Goal: Check status: Check status

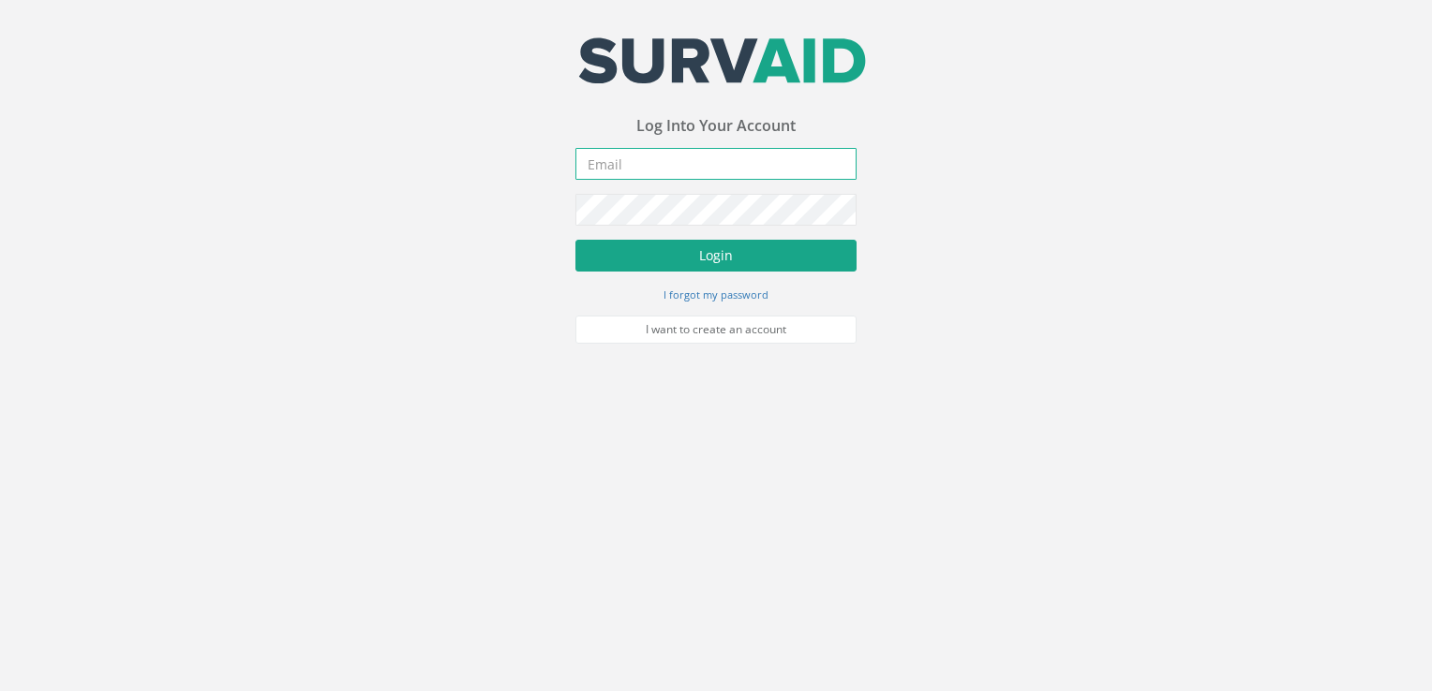
type input "[PERSON_NAME][EMAIL_ADDRESS][PERSON_NAME][DOMAIN_NAME]"
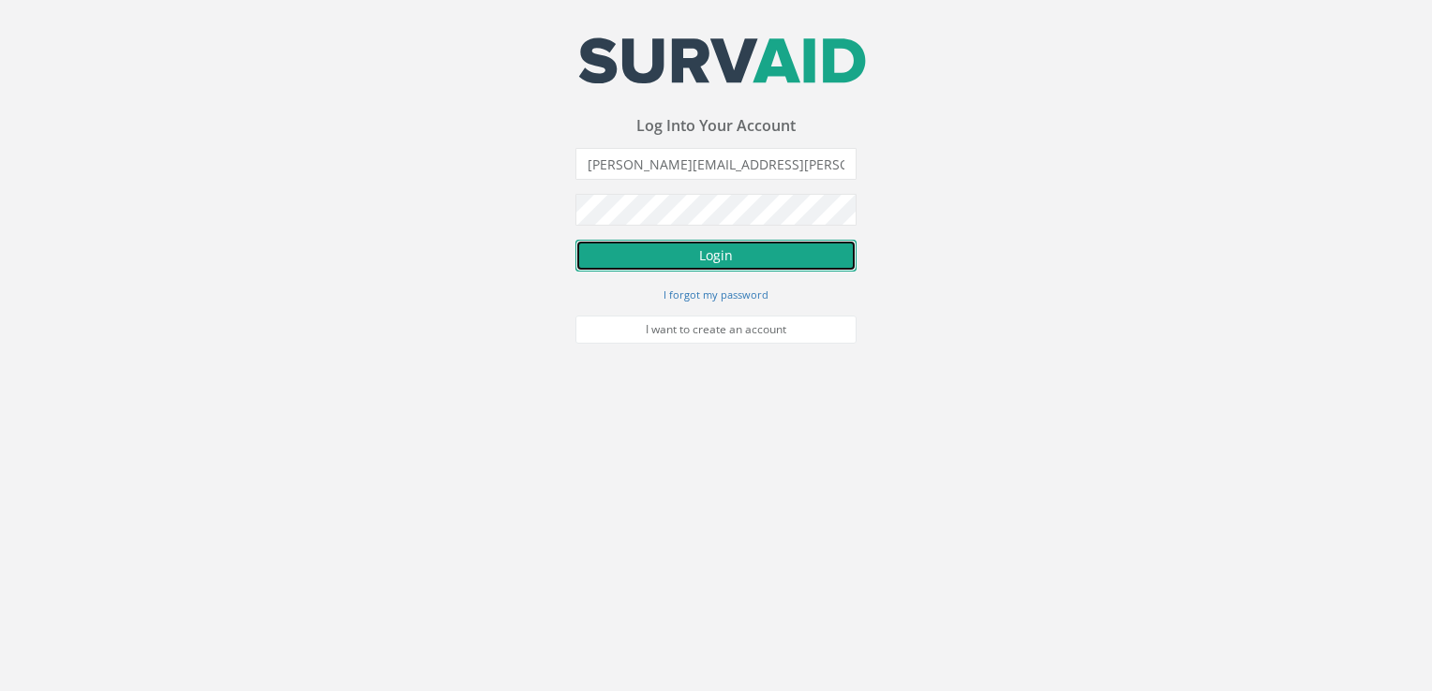
click at [720, 245] on button "Login" at bounding box center [715, 256] width 281 height 32
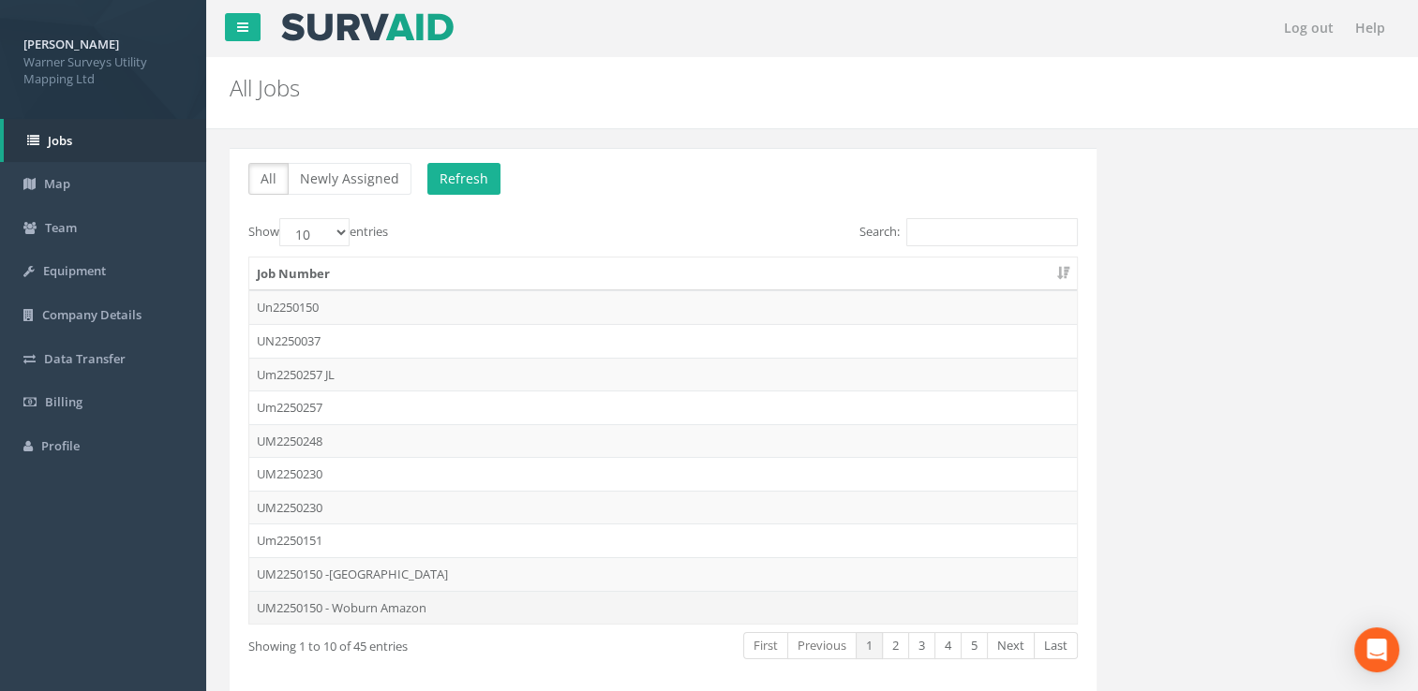
click at [364, 603] on td "UM2250150 - Woburn Amazon" at bounding box center [662, 608] width 827 height 34
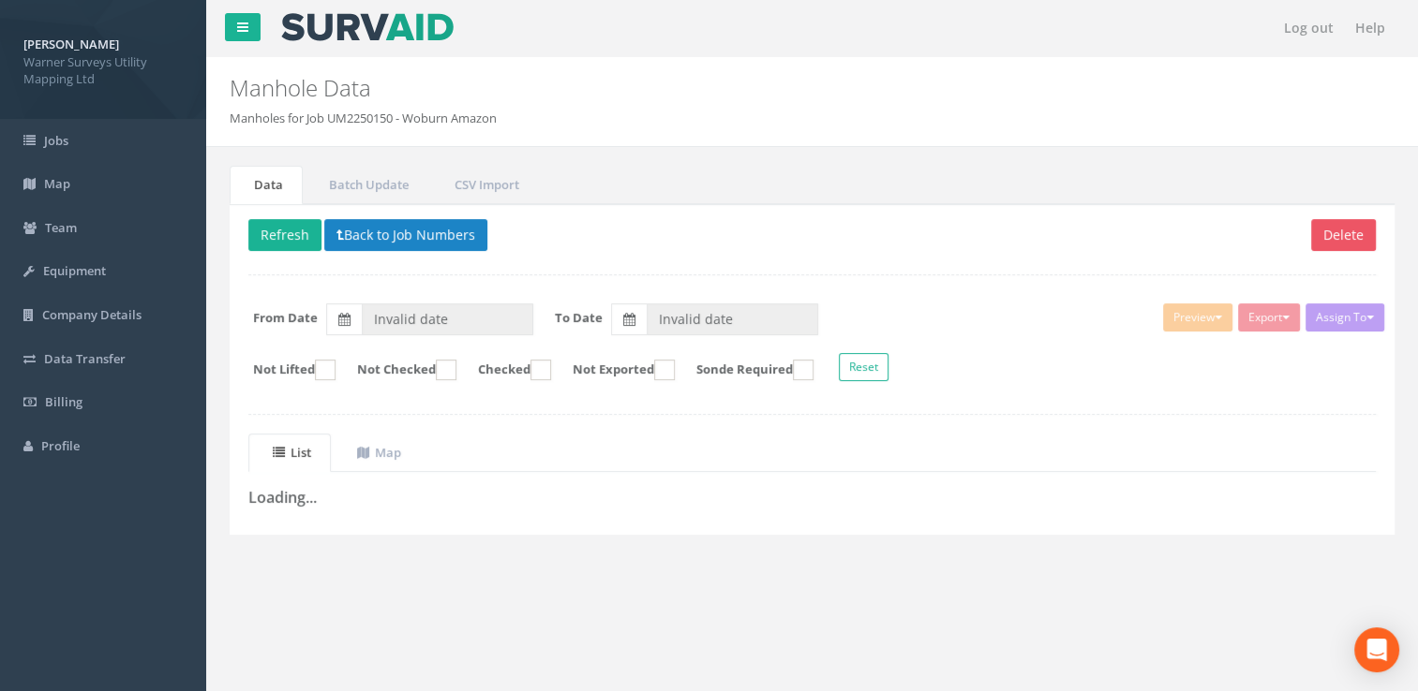
type input "[DATE]"
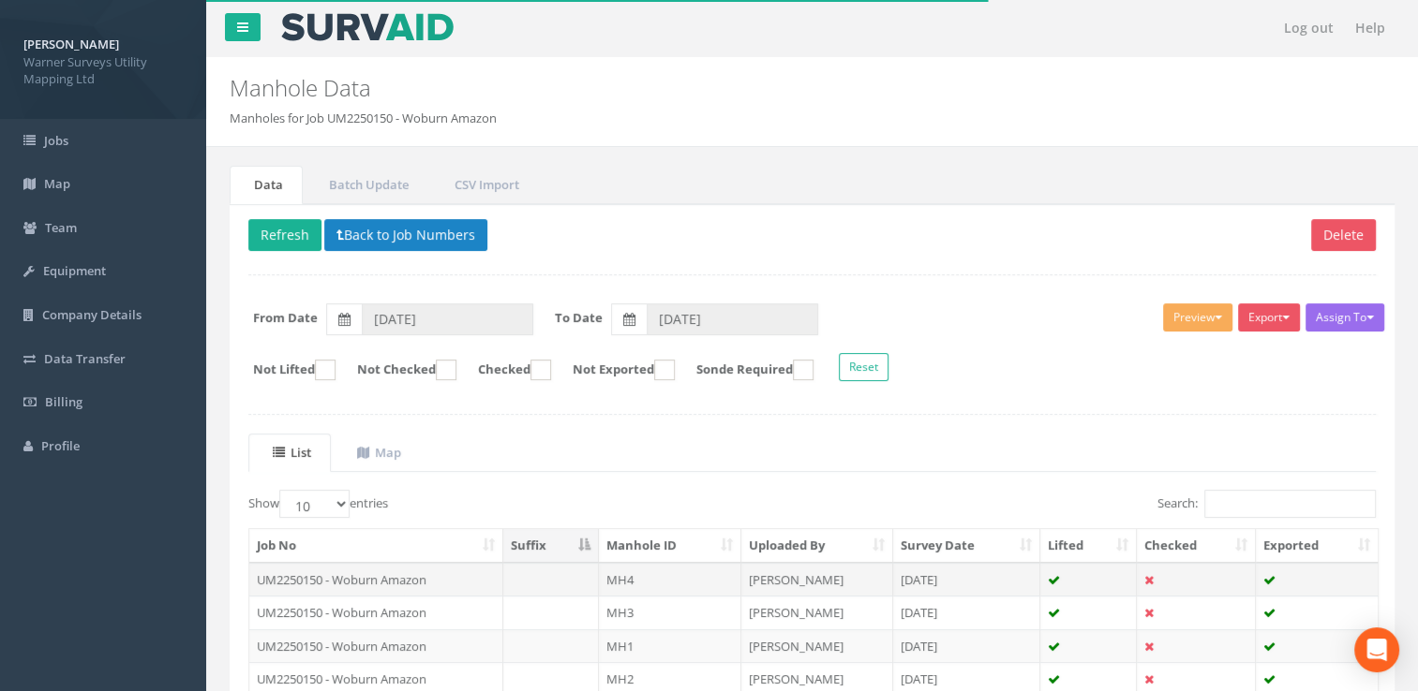
click at [336, 572] on td "UM2250150 - Woburn Amazon" at bounding box center [376, 580] width 254 height 34
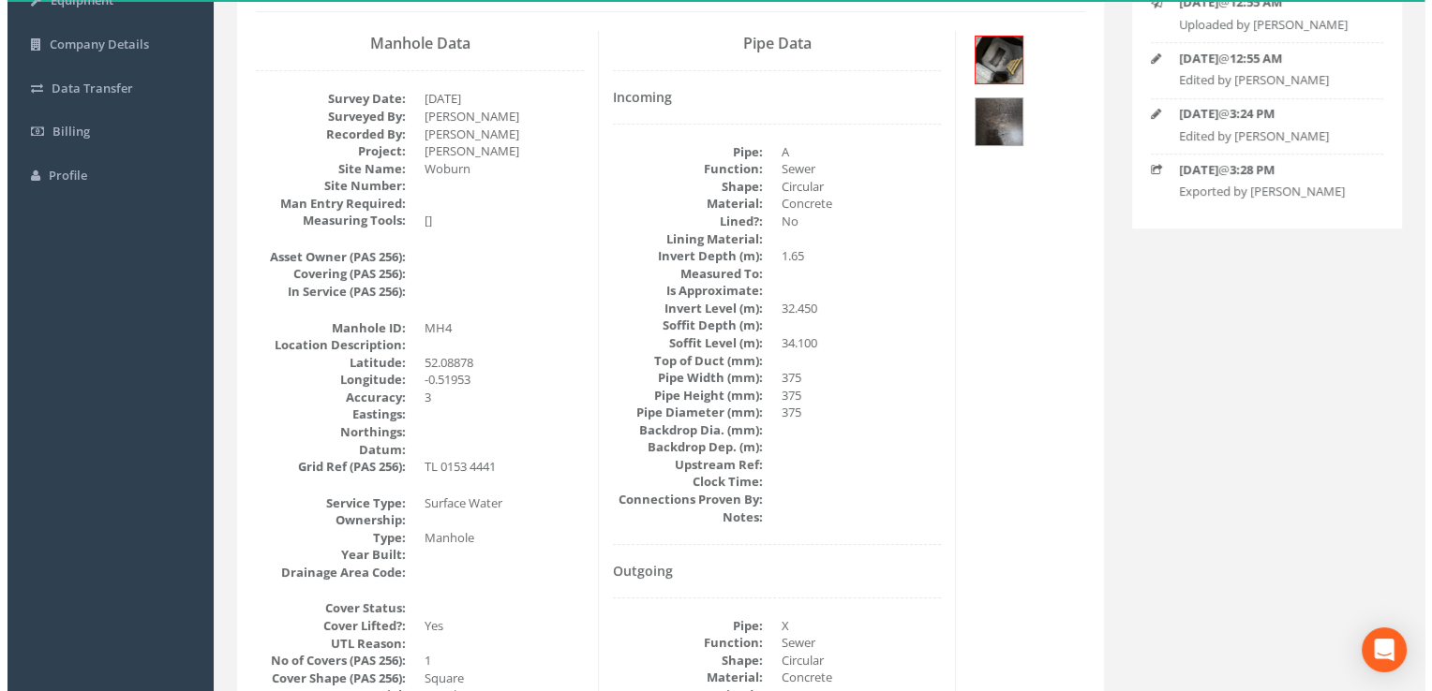
scroll to position [285, 0]
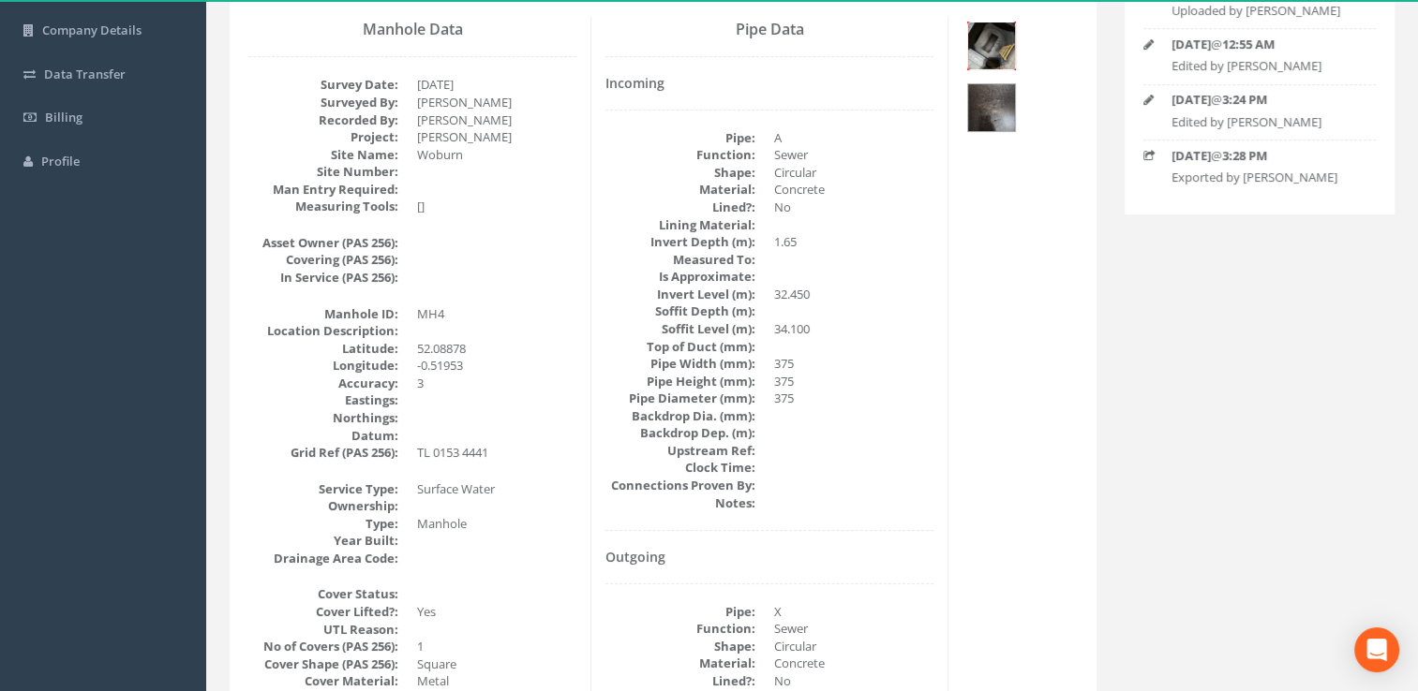
click at [991, 54] on img at bounding box center [991, 45] width 47 height 47
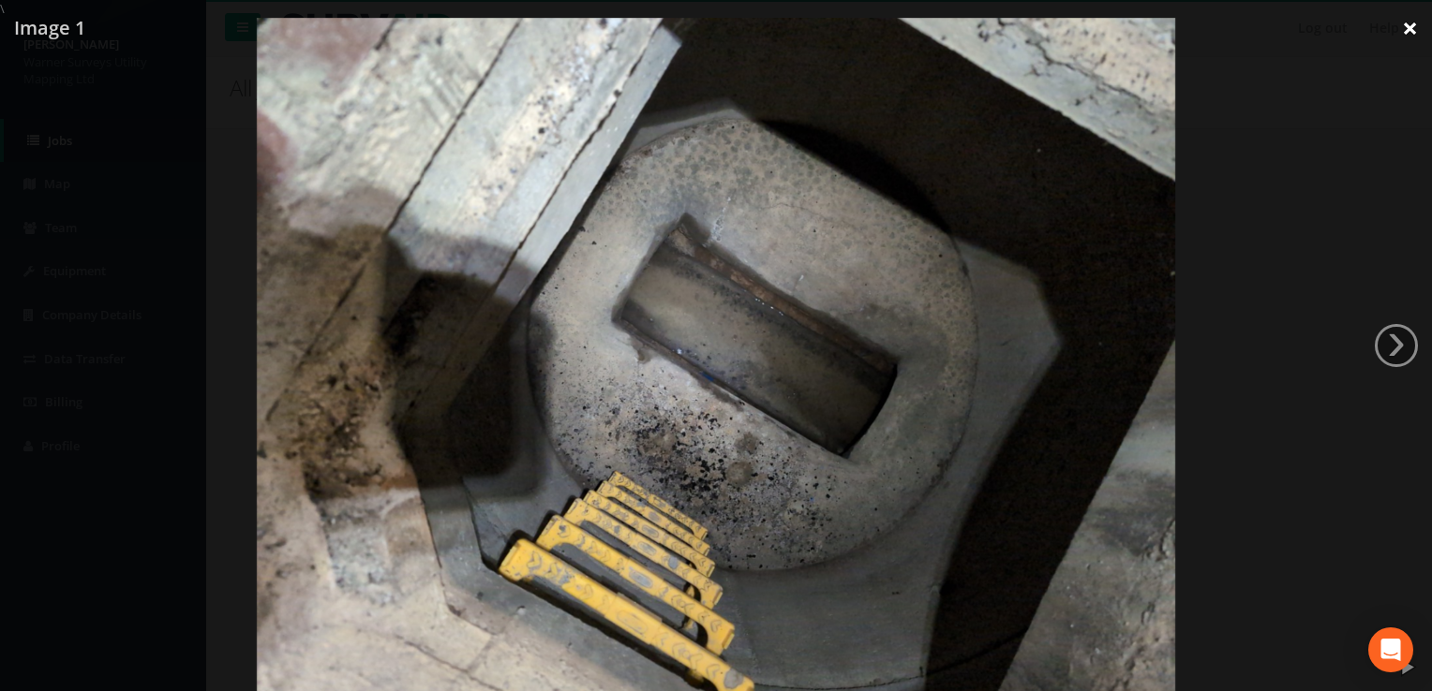
click at [1410, 22] on link "×" at bounding box center [1410, 28] width 44 height 56
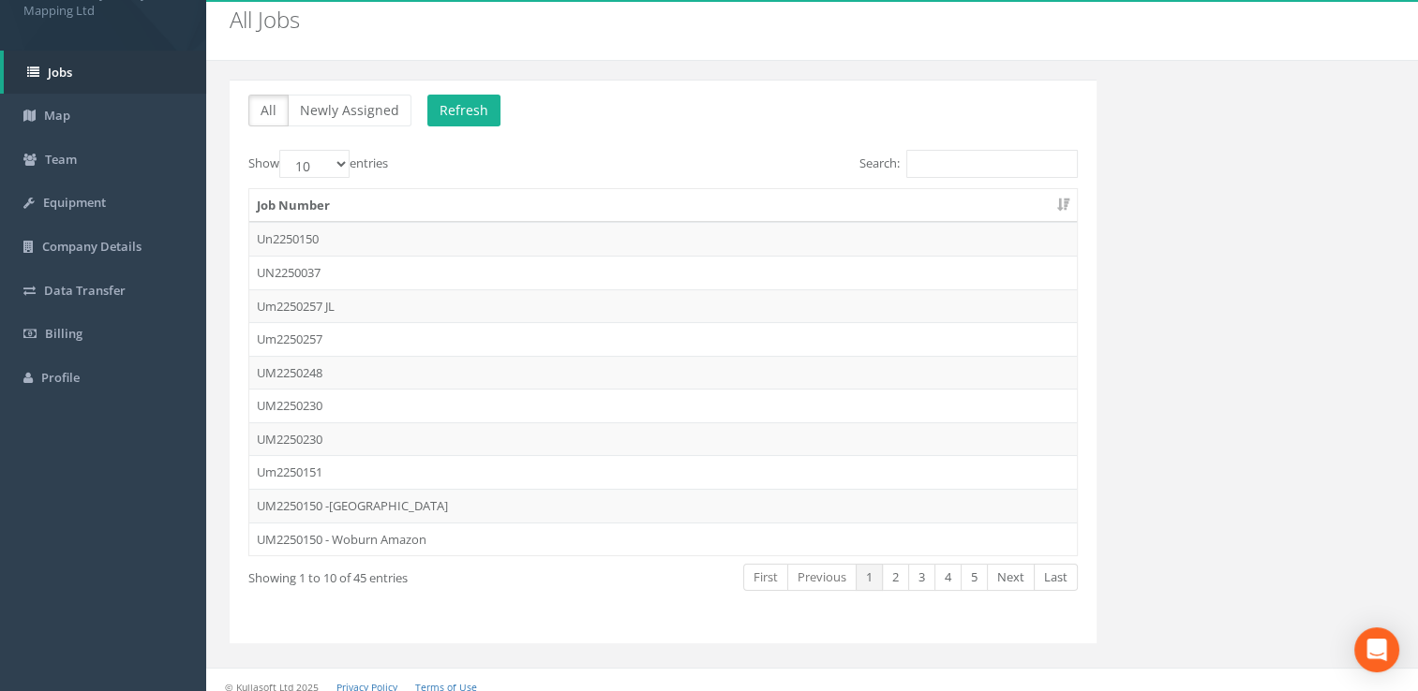
scroll to position [78, 0]
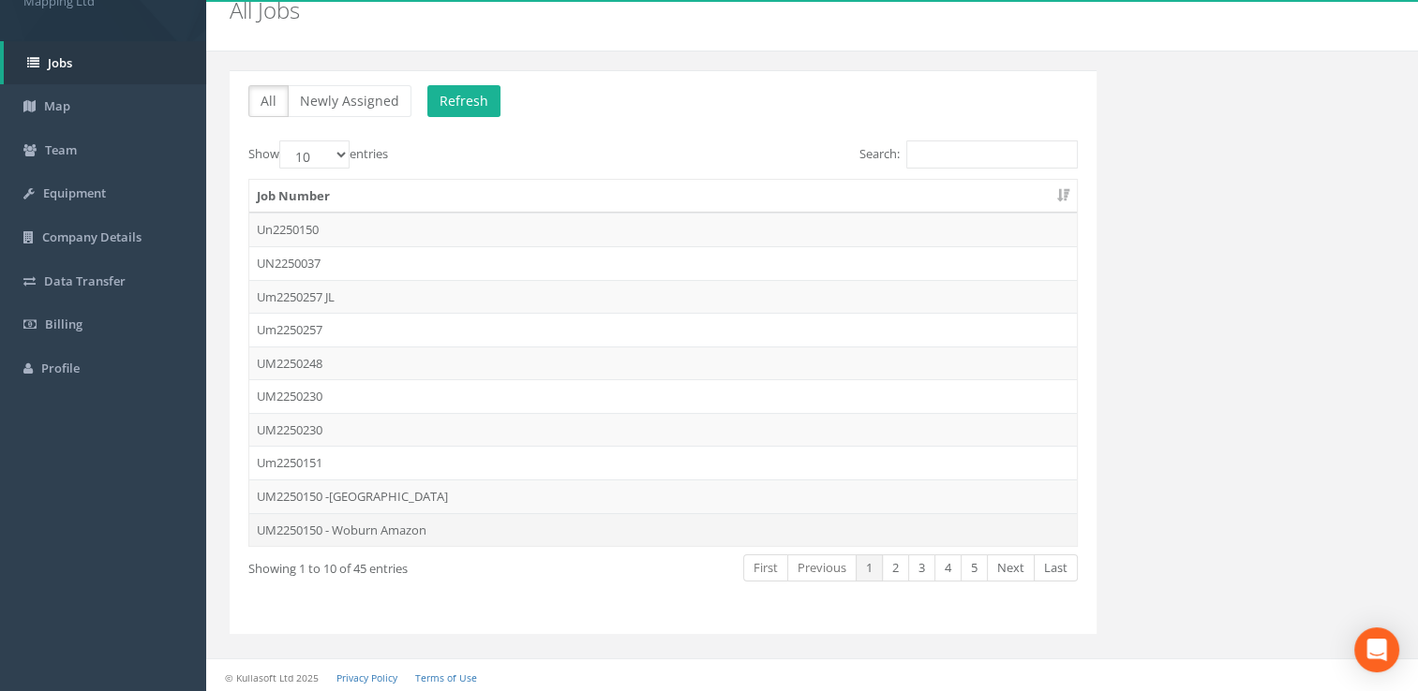
click at [397, 521] on td "UM2250150 - Woburn Amazon" at bounding box center [662, 530] width 827 height 34
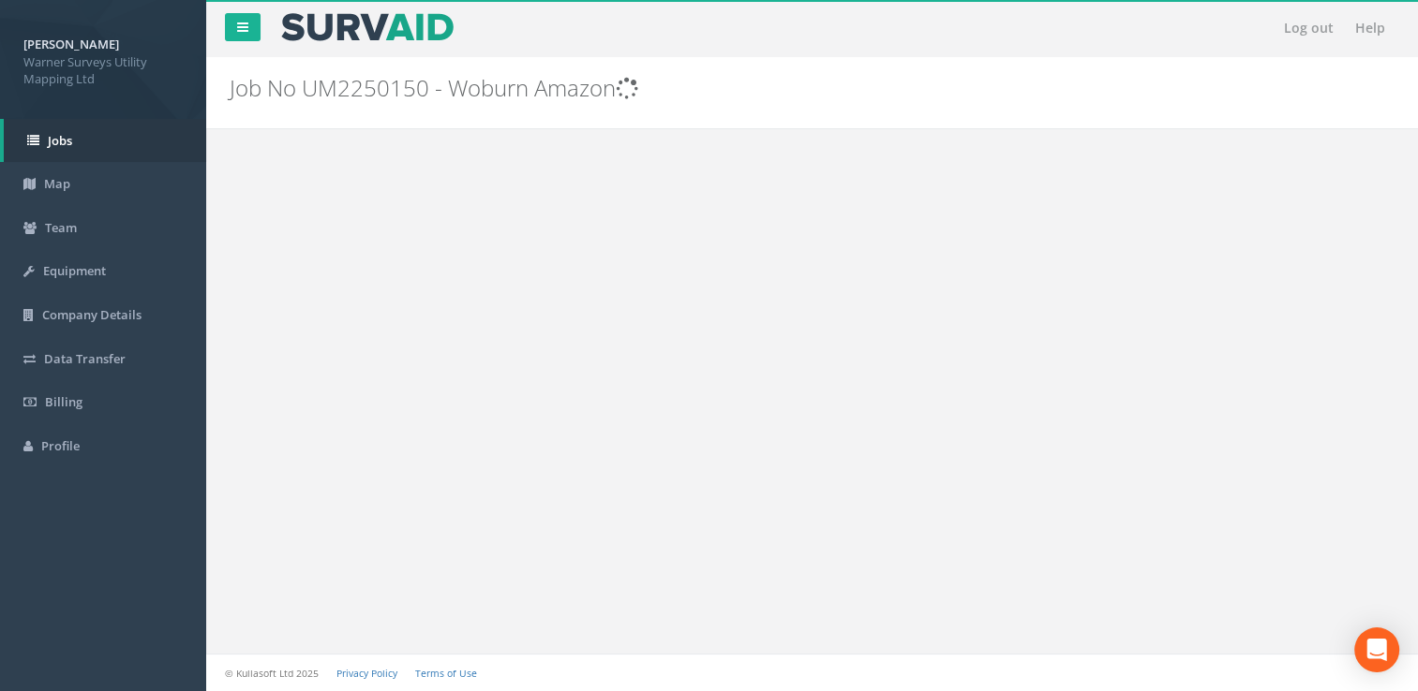
scroll to position [0, 0]
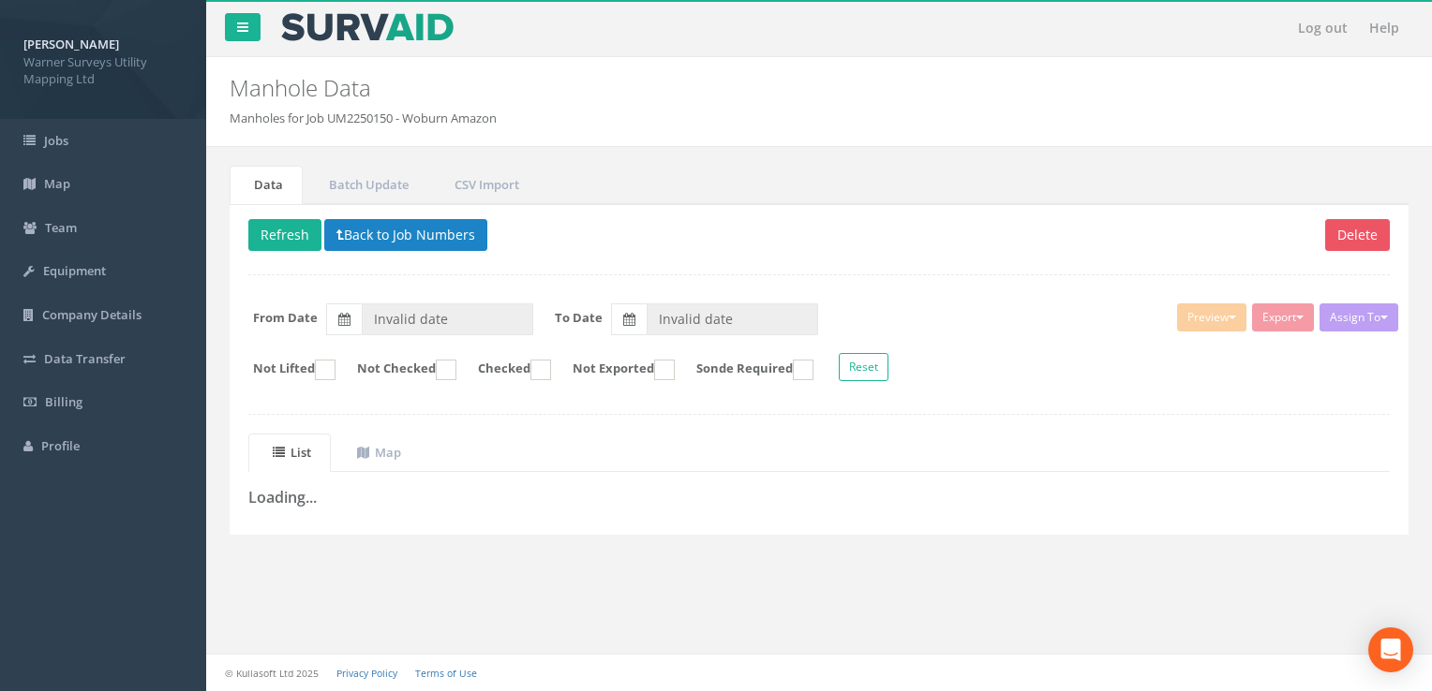
type input "[DATE]"
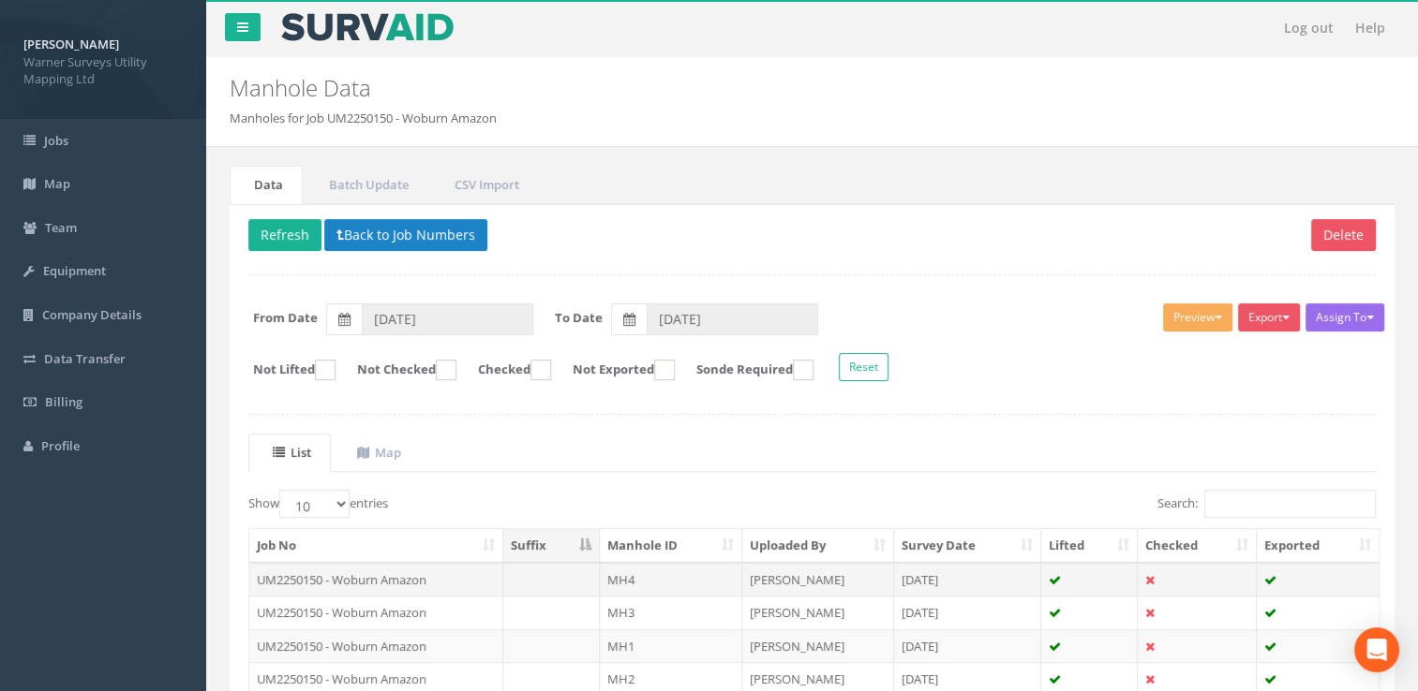
click at [369, 572] on td "UM2250150 - Woburn Amazon" at bounding box center [376, 580] width 254 height 34
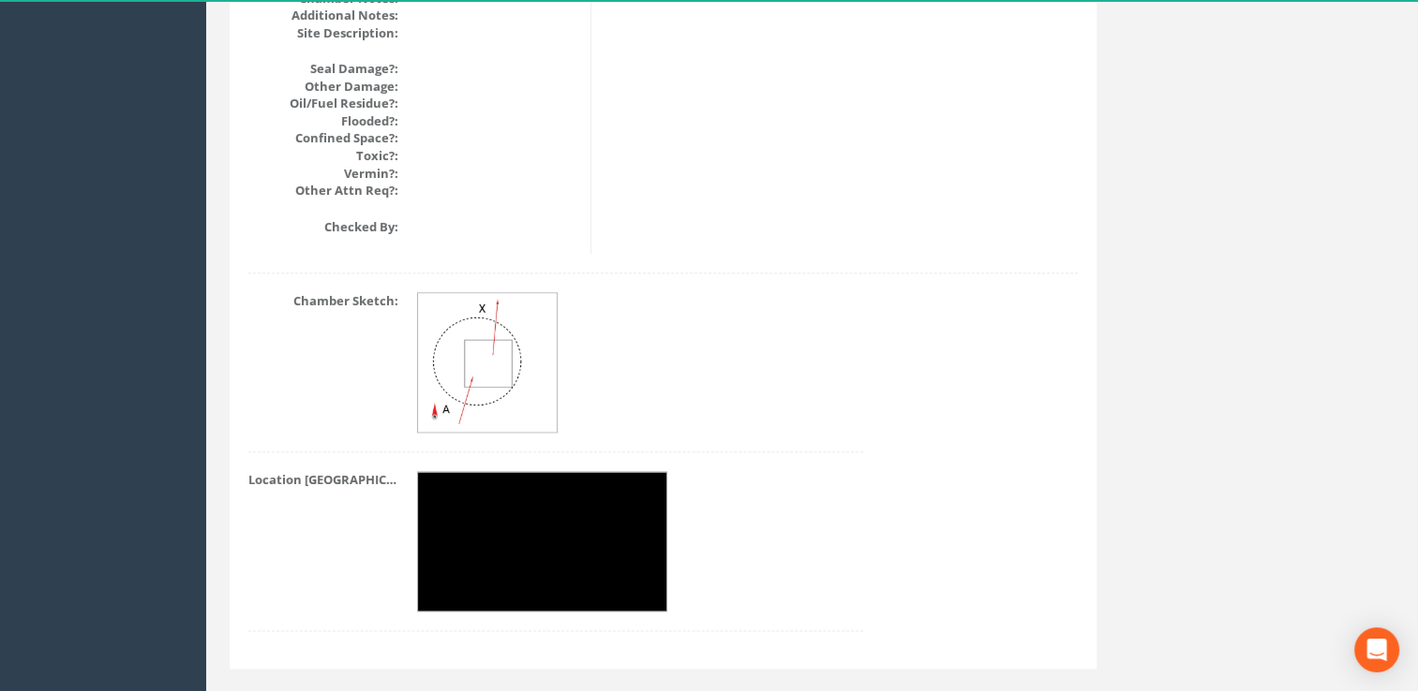
scroll to position [2342, 0]
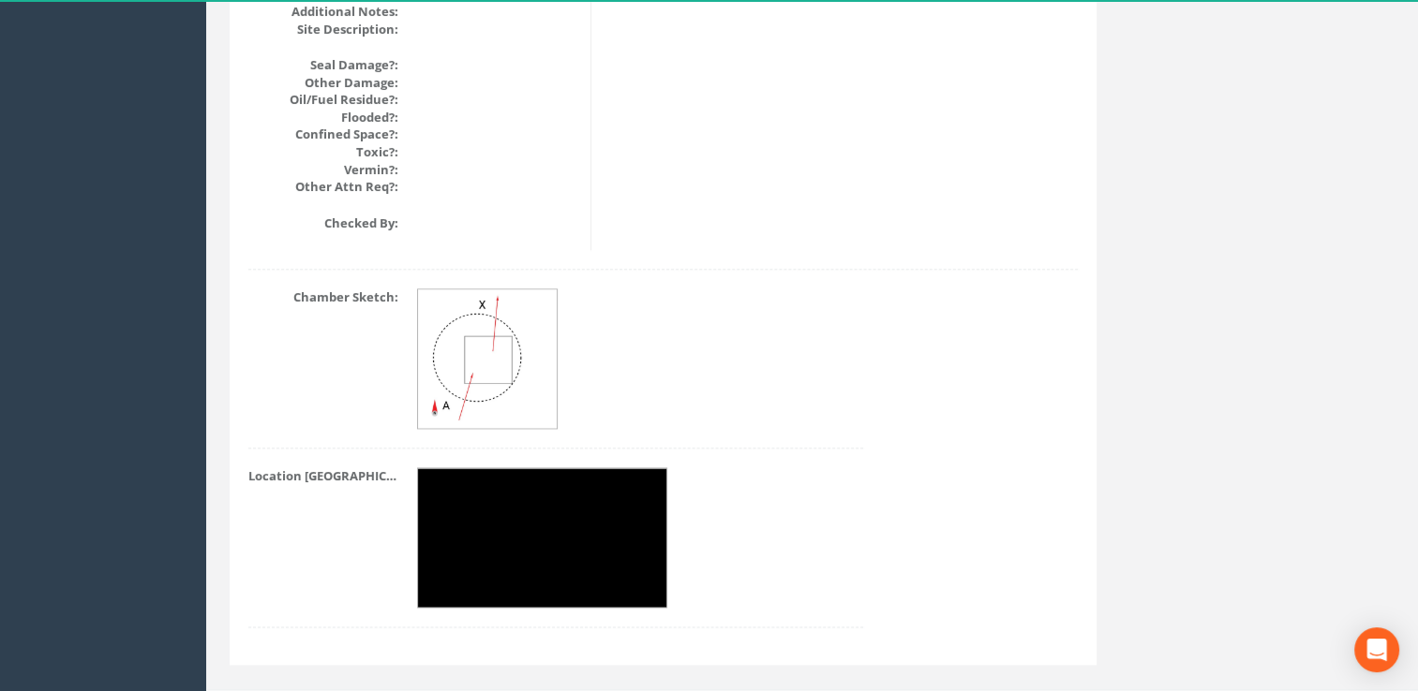
click at [601, 555] on img at bounding box center [543, 538] width 250 height 141
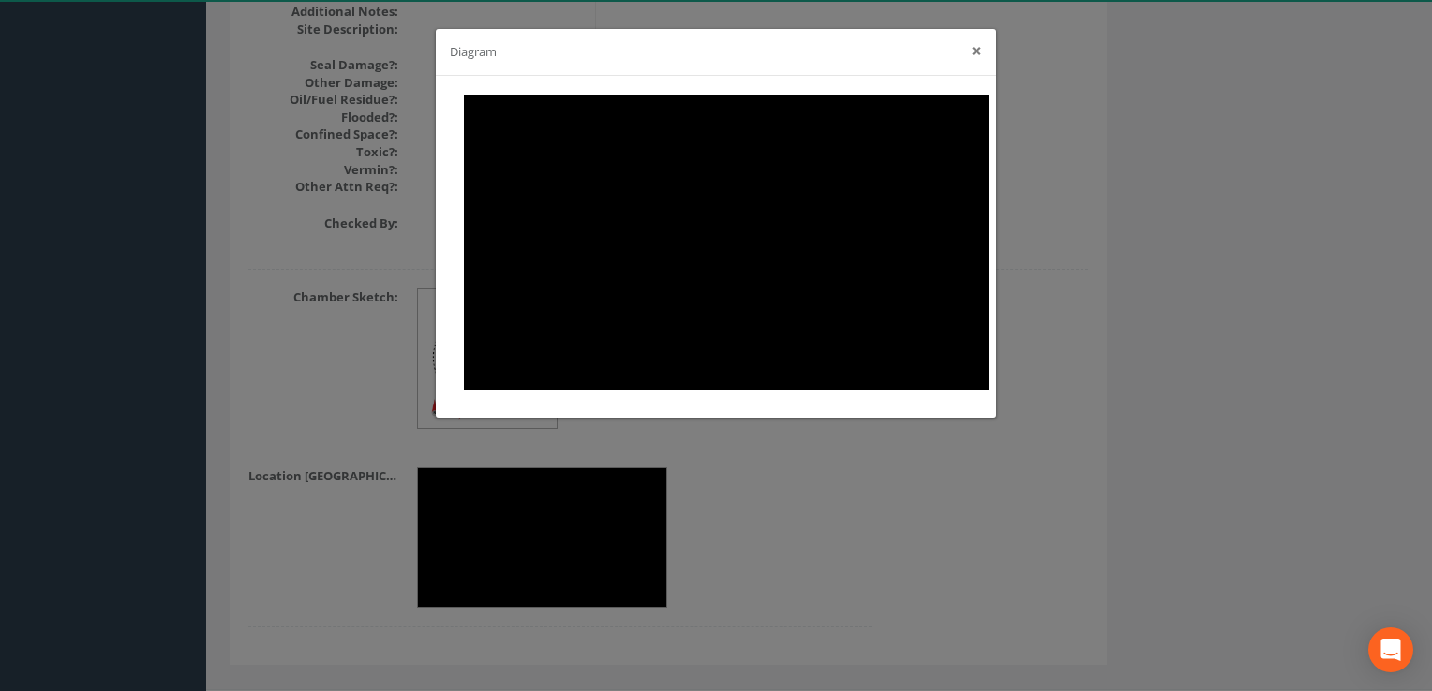
click at [976, 55] on button "×" at bounding box center [976, 51] width 11 height 20
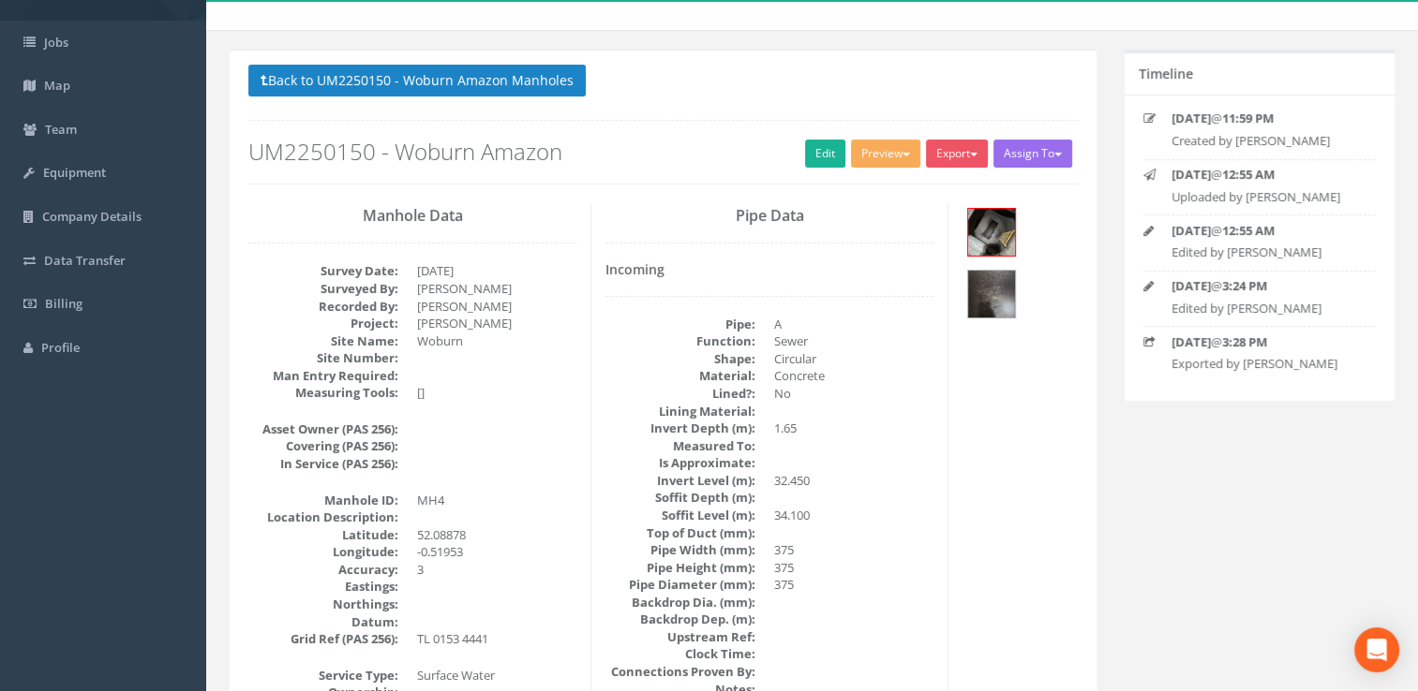
scroll to position [102, 0]
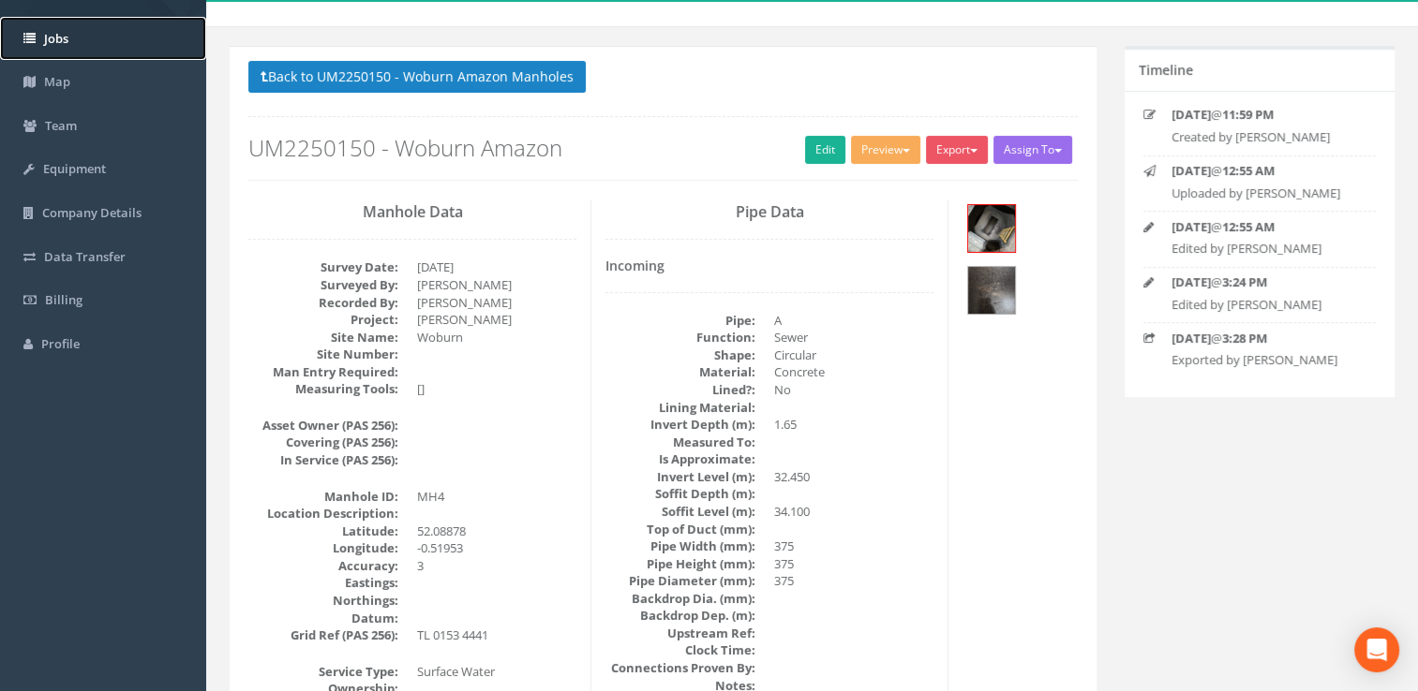
click at [56, 33] on span "Jobs" at bounding box center [56, 38] width 24 height 17
